Goal: Navigation & Orientation: Find specific page/section

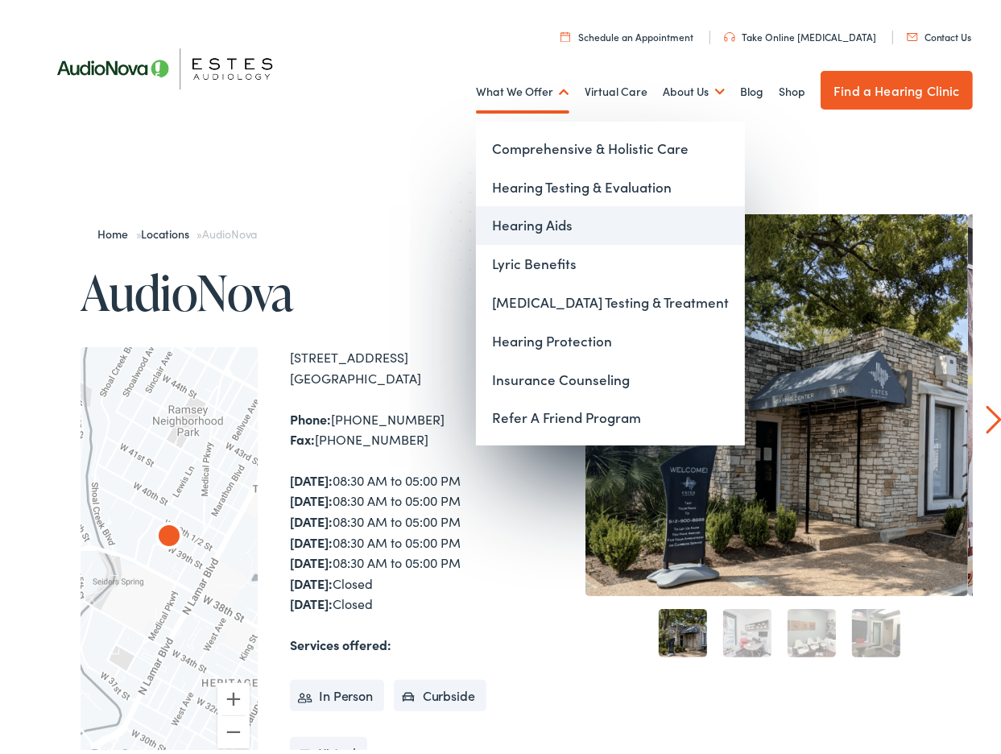
click at [518, 216] on link "Hearing Aids" at bounding box center [610, 220] width 269 height 39
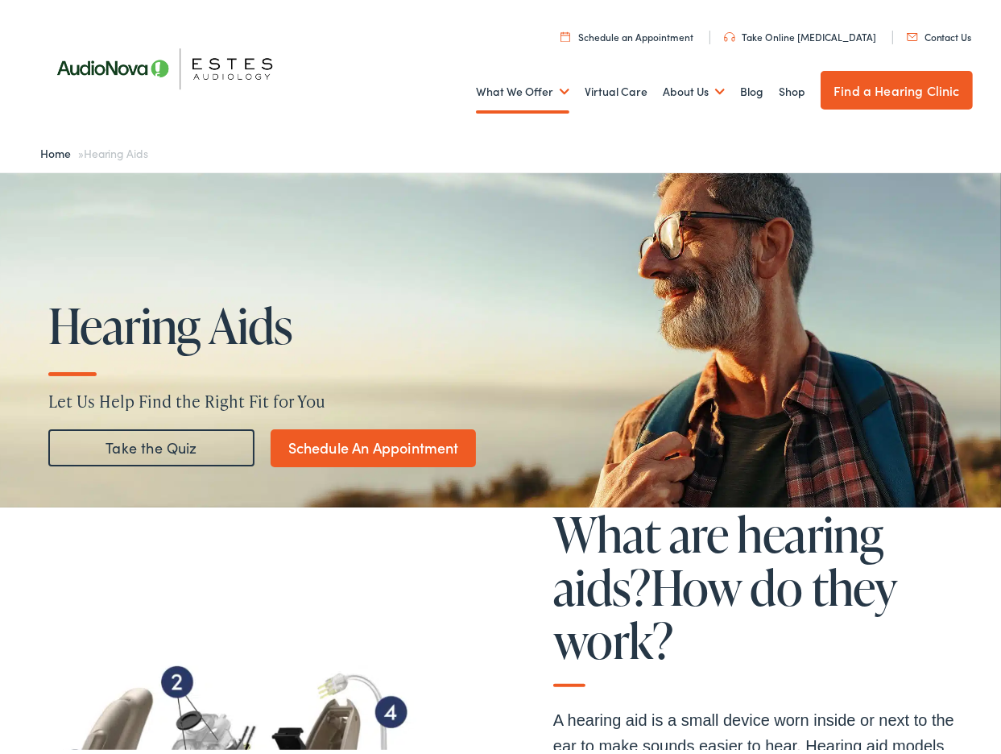
click at [180, 440] on link "Take the Quiz" at bounding box center [151, 443] width 206 height 37
click at [151, 446] on link "Take the Quiz" at bounding box center [151, 443] width 206 height 37
click at [148, 443] on link "Take the Quiz" at bounding box center [151, 443] width 206 height 37
click at [398, 339] on h1 "Hearing Aids" at bounding box center [293, 320] width 490 height 53
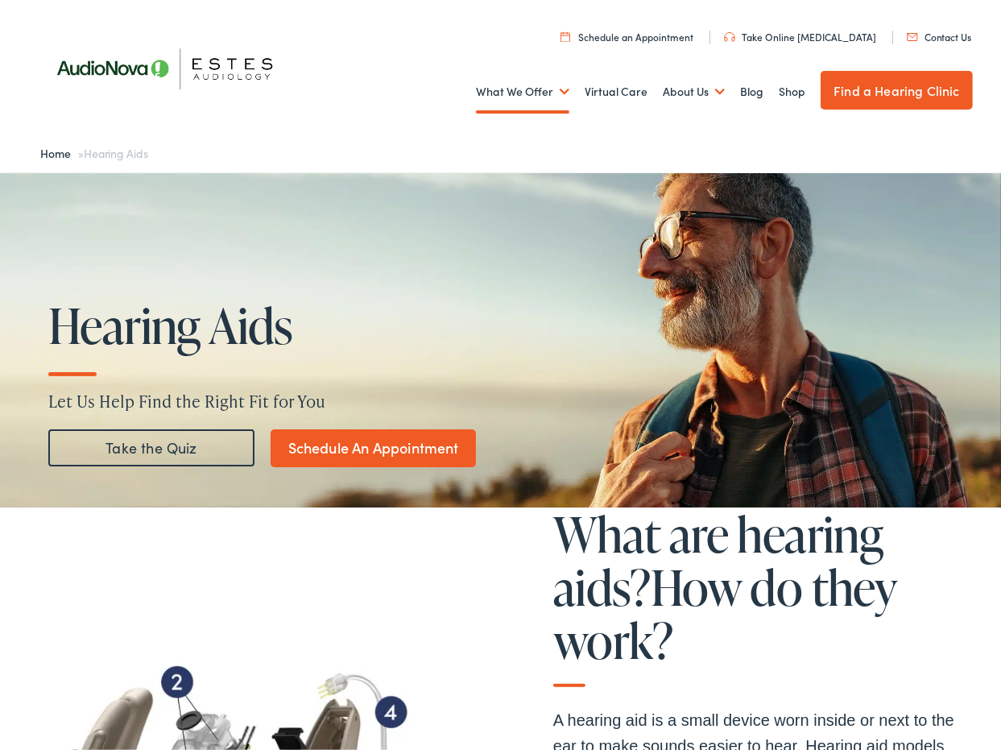
click at [142, 446] on link "Take the Quiz" at bounding box center [151, 443] width 206 height 37
click at [152, 450] on link "Take the Quiz" at bounding box center [151, 443] width 206 height 37
click at [154, 450] on link "Take the Quiz" at bounding box center [151, 443] width 206 height 37
click at [146, 441] on link "Take the Quiz" at bounding box center [151, 443] width 206 height 37
click at [146, 440] on link "Take the Quiz" at bounding box center [151, 443] width 206 height 37
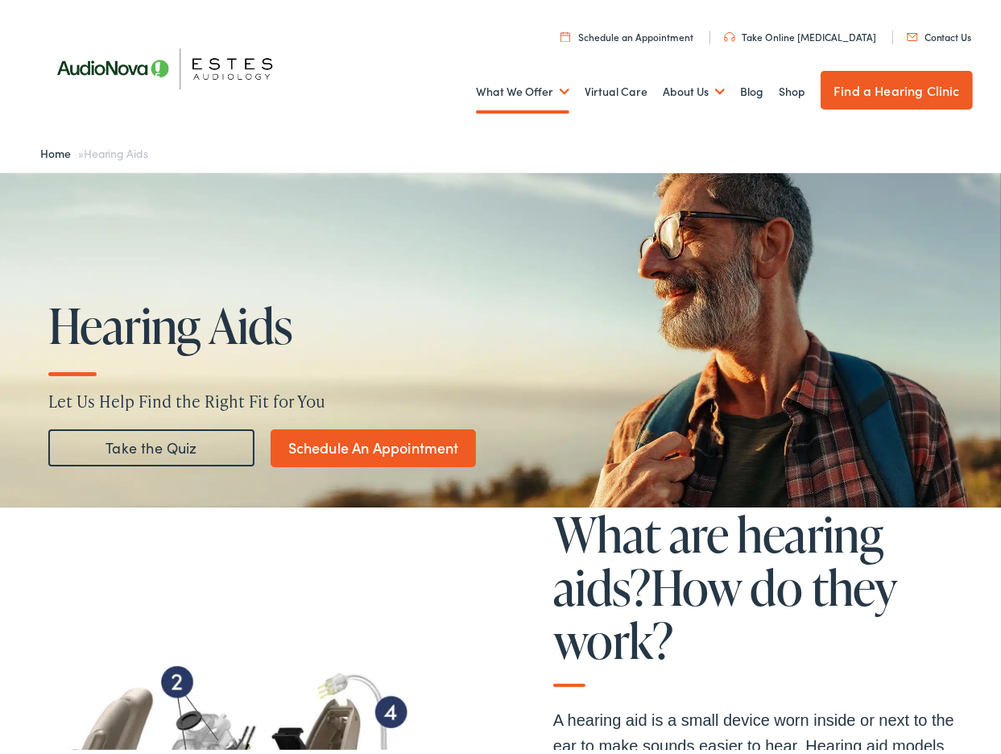
click at [360, 444] on link "Schedule An Appointment" at bounding box center [373, 444] width 205 height 38
click at [152, 445] on link "Take the Quiz" at bounding box center [151, 443] width 206 height 37
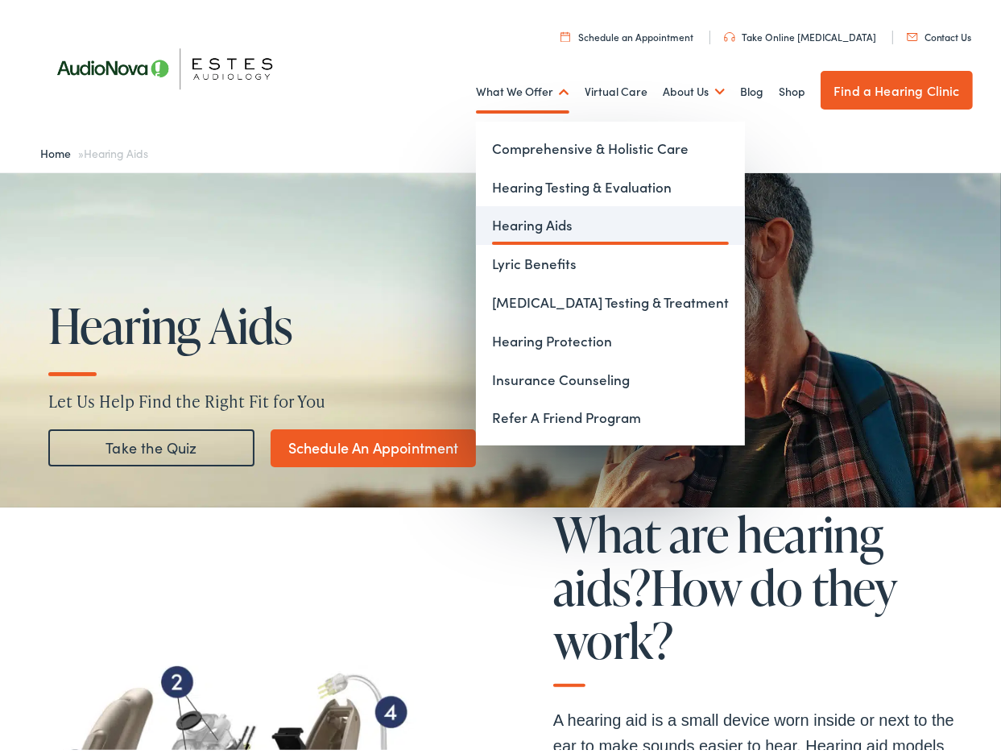
click at [512, 226] on link "Hearing Aids" at bounding box center [610, 220] width 269 height 39
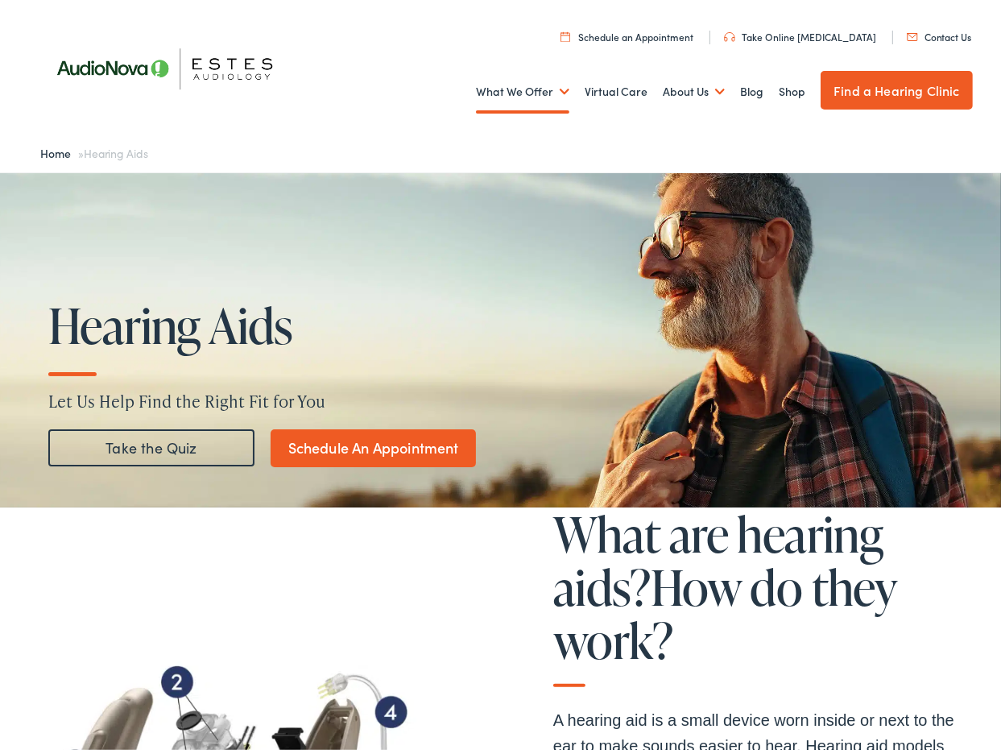
click at [103, 446] on link "Take the Quiz" at bounding box center [151, 443] width 206 height 37
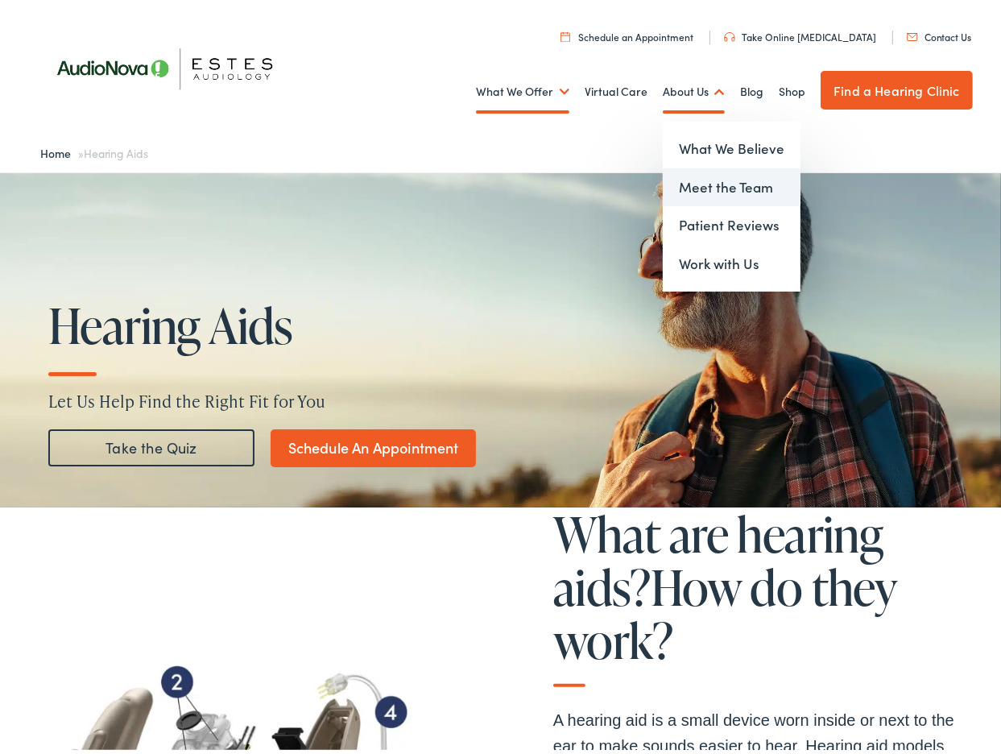
click at [708, 191] on link "Meet the Team" at bounding box center [732, 183] width 138 height 39
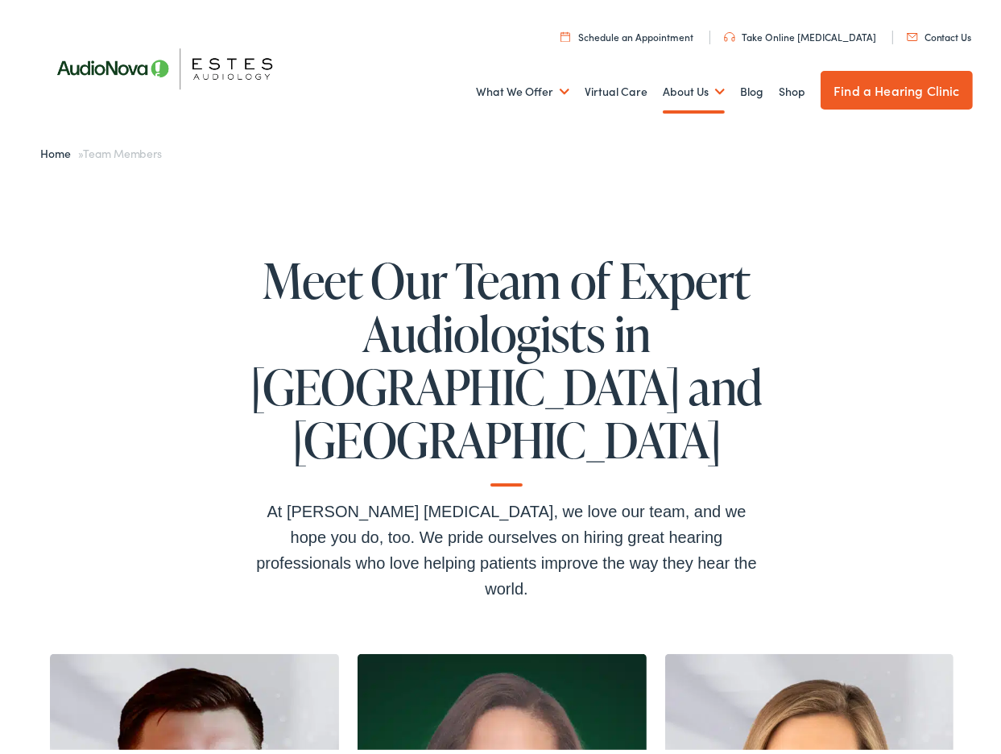
click at [249, 51] on img at bounding box center [173, 63] width 266 height 93
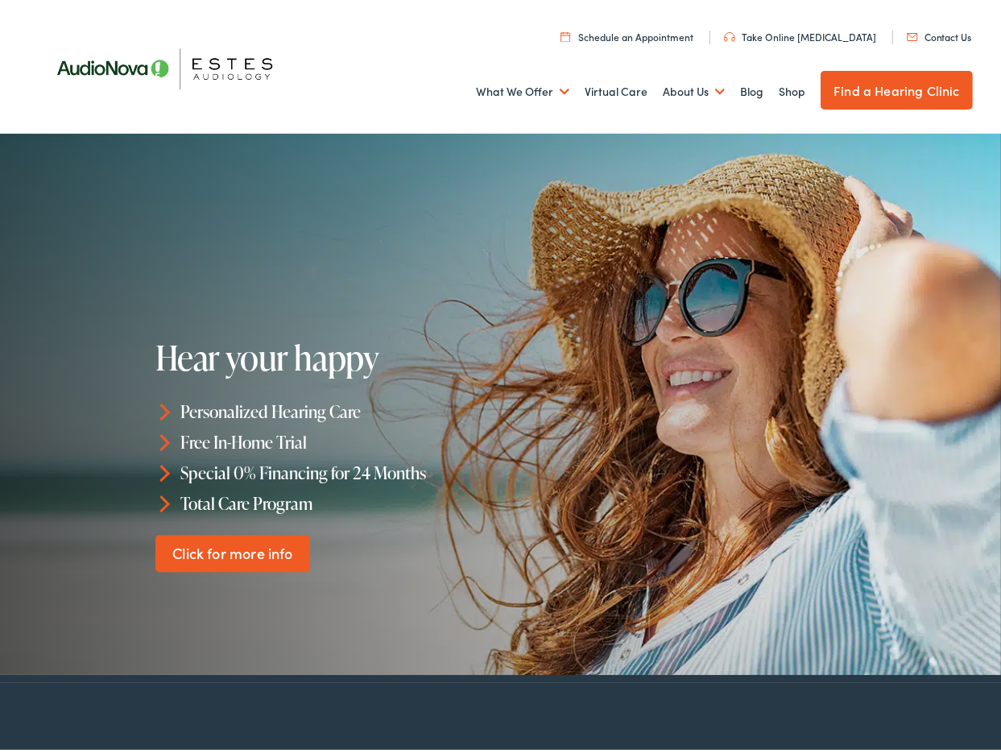
click at [891, 83] on link "Find a Hearing Clinic" at bounding box center [896, 85] width 151 height 39
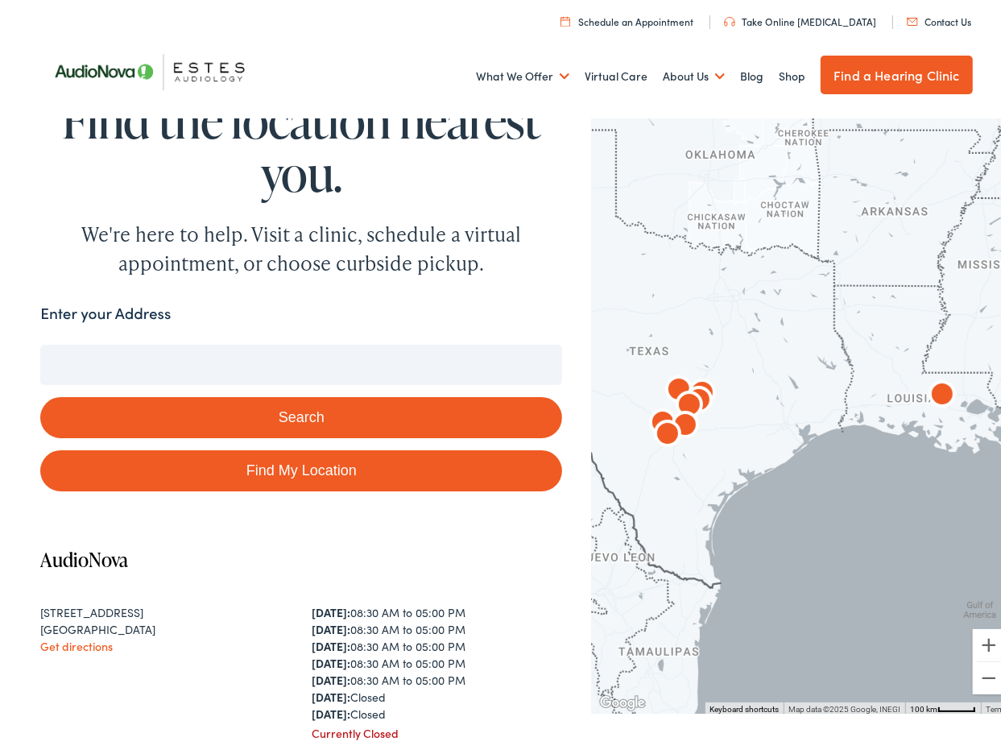
click at [656, 428] on img "AudioNova" at bounding box center [668, 431] width 52 height 52
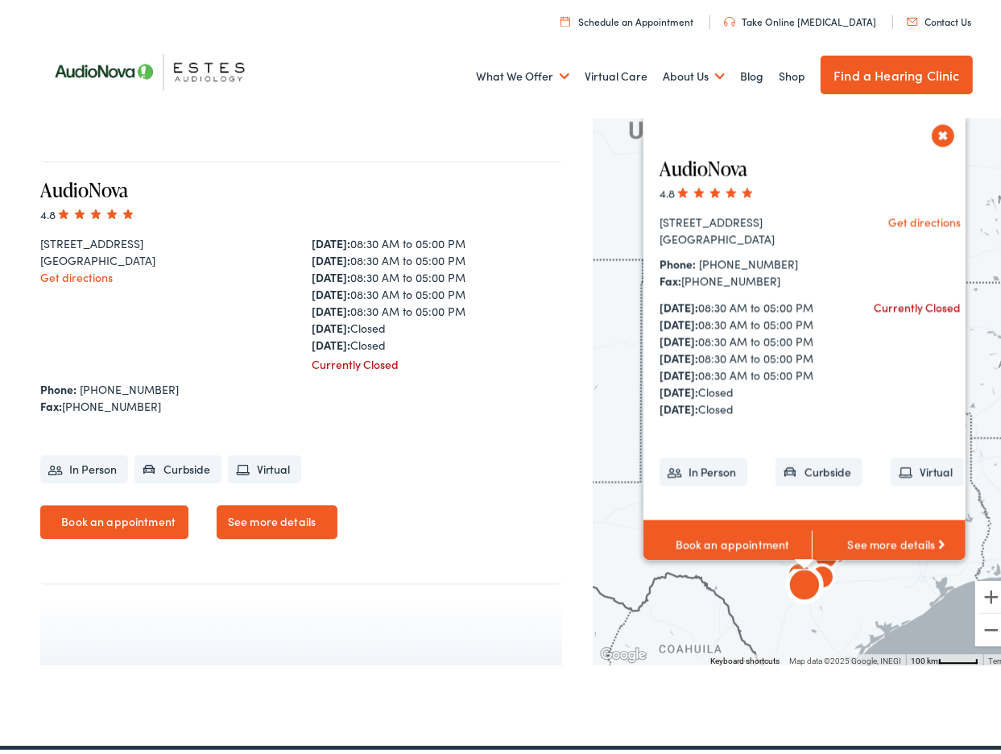
scroll to position [3333, 0]
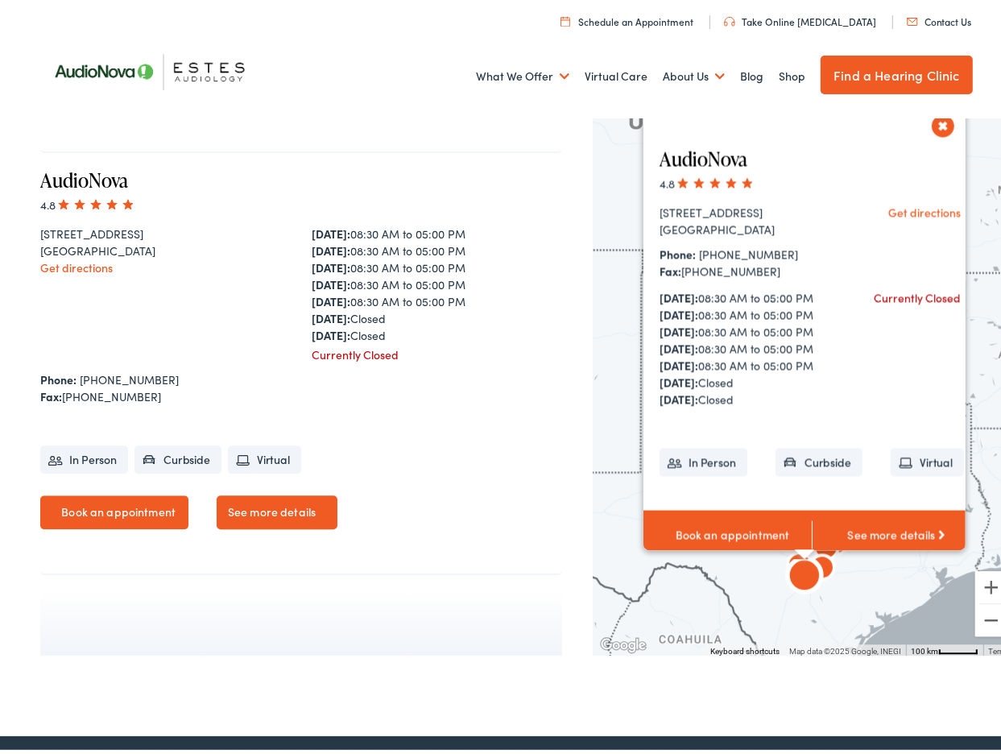
click at [300, 499] on link "See more details" at bounding box center [277, 508] width 121 height 34
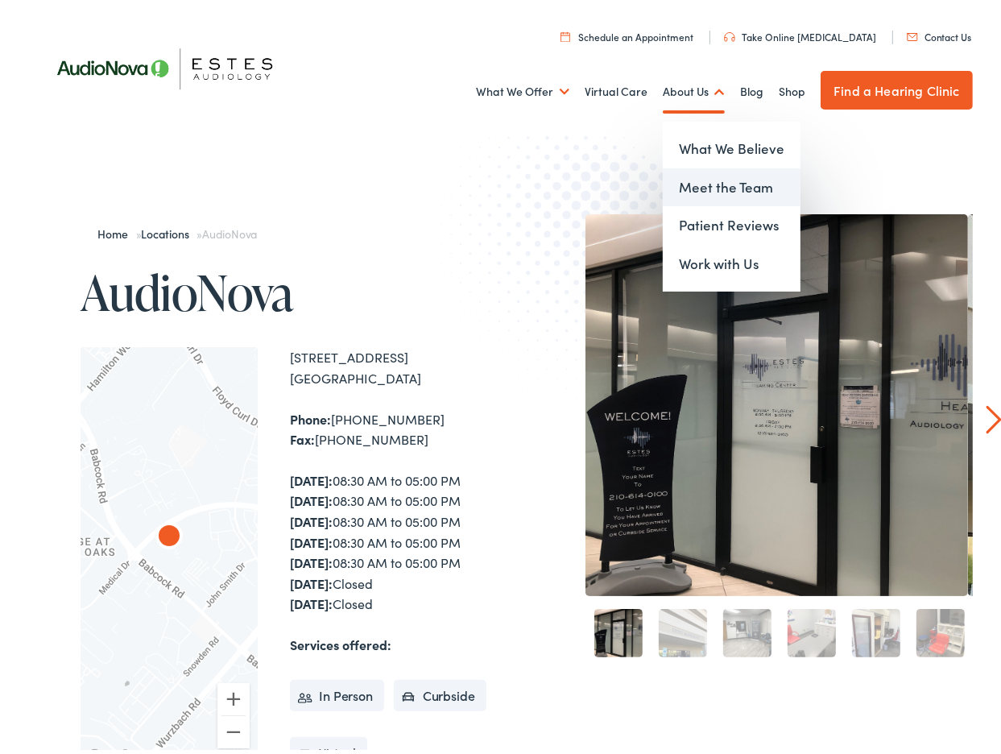
click at [703, 175] on link "Meet the Team" at bounding box center [732, 183] width 138 height 39
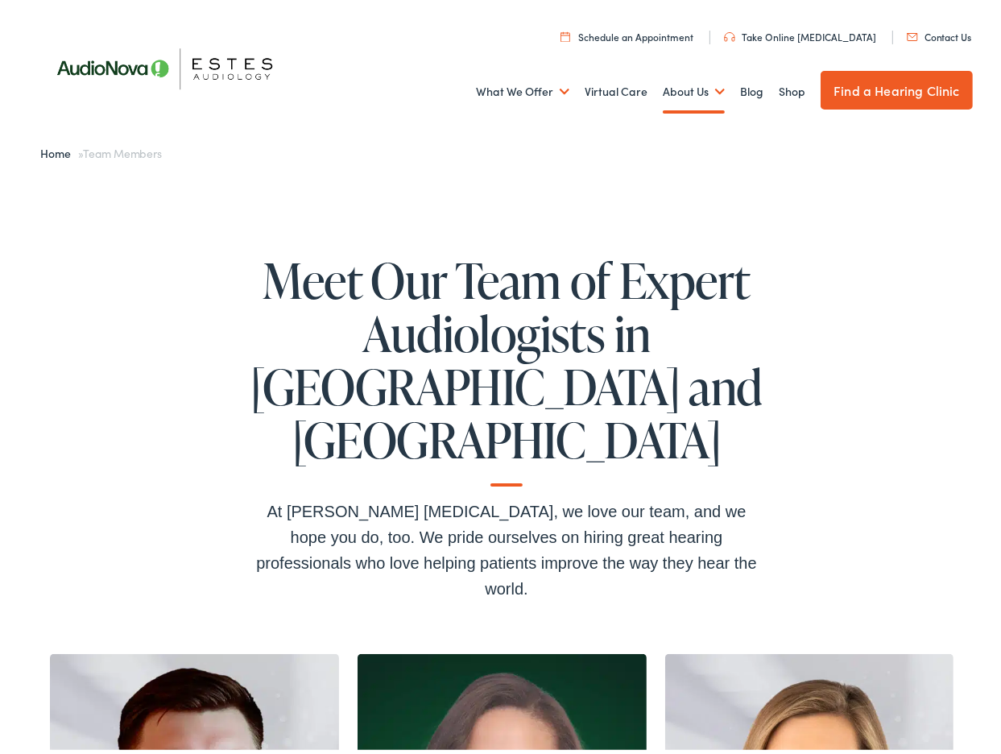
click at [124, 59] on img at bounding box center [173, 63] width 266 height 93
